Goal: Information Seeking & Learning: Learn about a topic

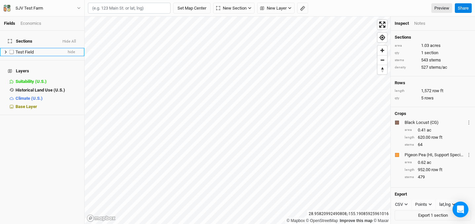
click at [34, 50] on div "Test Field" at bounding box center [39, 52] width 47 height 5
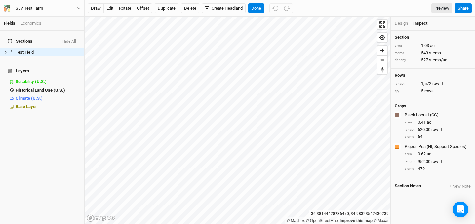
click at [398, 24] on div "Design" at bounding box center [401, 23] width 13 height 6
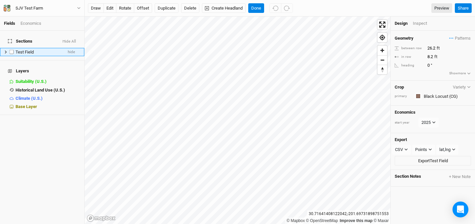
click at [6, 50] on icon at bounding box center [6, 52] width 4 height 4
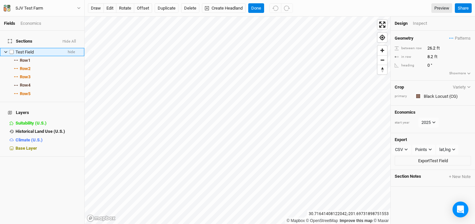
click at [36, 50] on div "Test Field" at bounding box center [39, 52] width 47 height 5
click at [79, 8] on icon "button" at bounding box center [79, 8] width 4 height 4
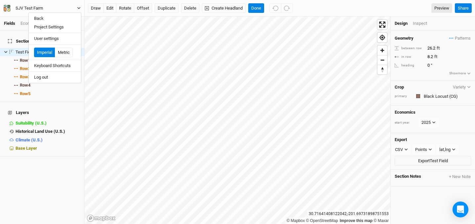
click at [61, 6] on button "SJV Test Farm" at bounding box center [42, 8] width 78 height 7
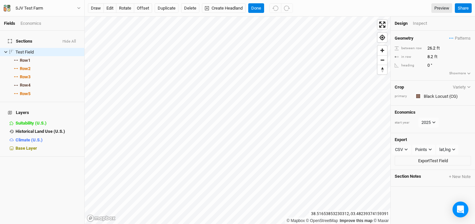
click at [418, 23] on div "Inspect" at bounding box center [424, 23] width 23 height 6
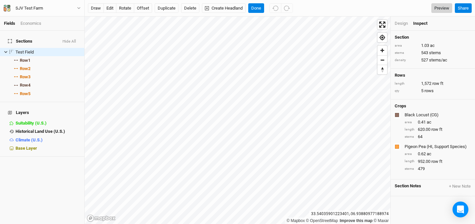
click at [438, 10] on link "Preview" at bounding box center [441, 8] width 21 height 10
click at [35, 27] on div "Fields Economics" at bounding box center [42, 24] width 84 height 14
click at [35, 26] on div "Economics" at bounding box center [30, 23] width 21 height 6
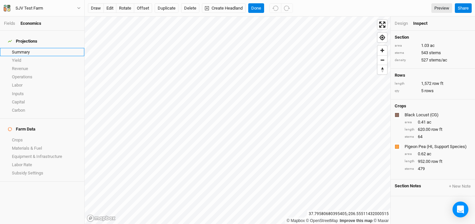
click at [19, 48] on link "Summary" at bounding box center [42, 52] width 84 height 8
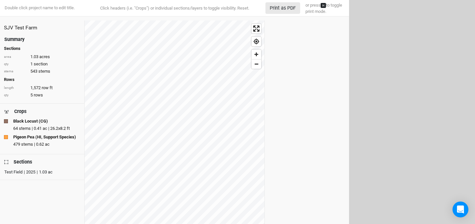
click at [25, 7] on div "Double click project name to edit title." at bounding box center [38, 8] width 71 height 6
click at [32, 25] on div "SJV Test Farm" at bounding box center [42, 27] width 76 height 7
